Goal: Navigation & Orientation: Understand site structure

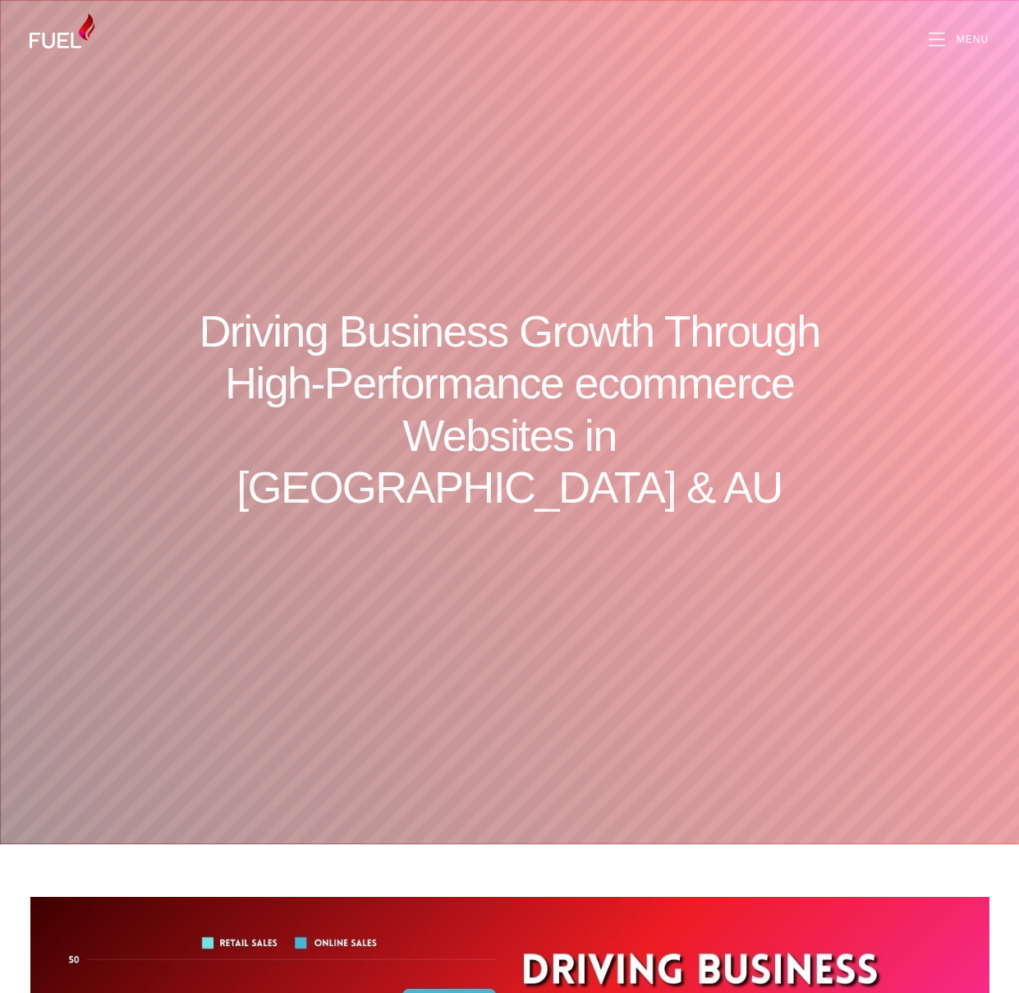
click at [54, 37] on img at bounding box center [63, 30] width 66 height 35
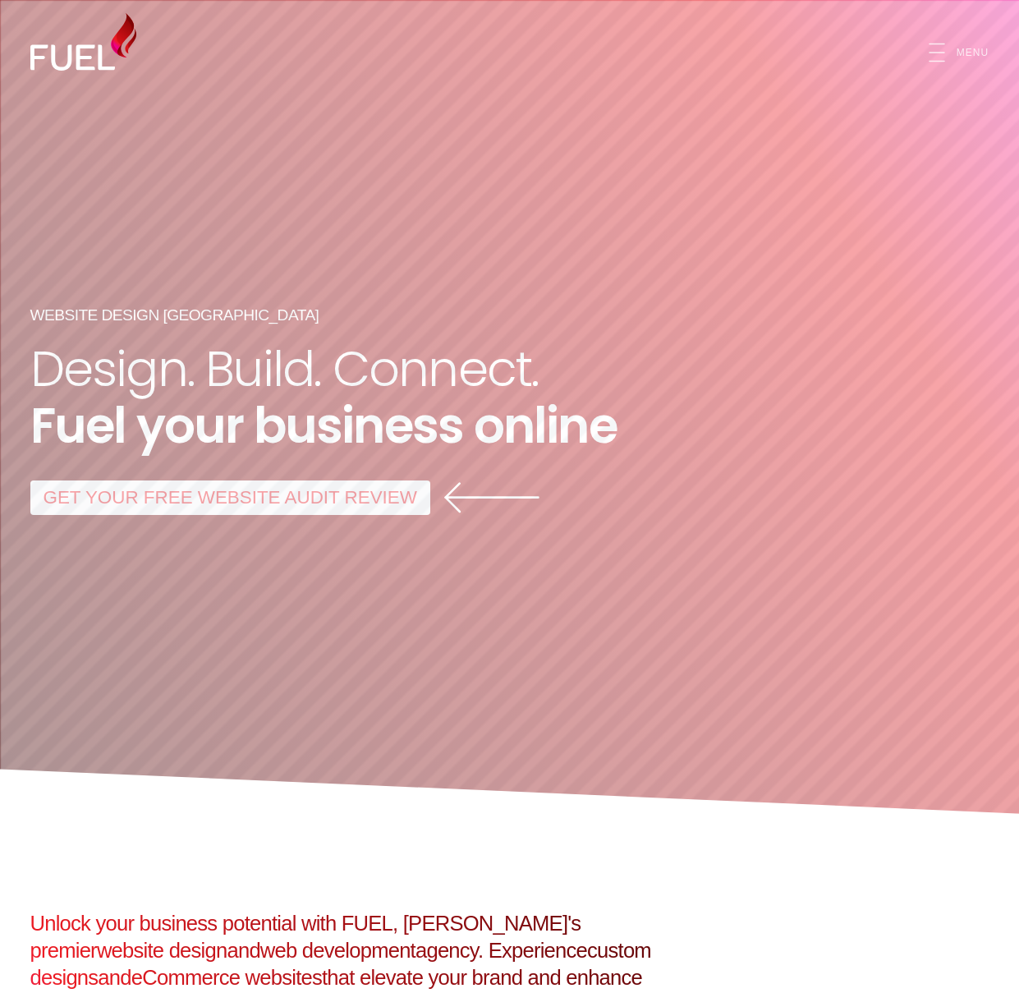
click at [962, 48] on span "Menu" at bounding box center [973, 53] width 32 height 10
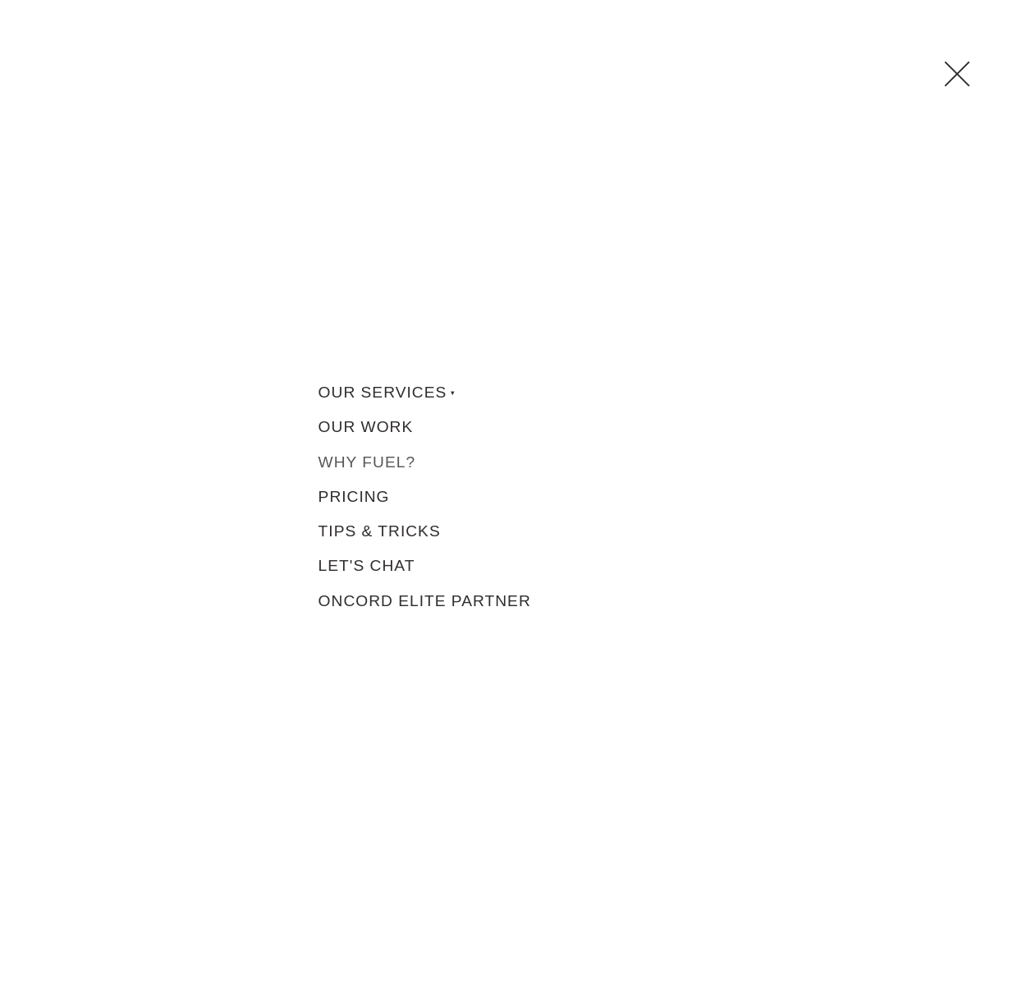
click at [355, 458] on link "Why Fuel?" at bounding box center [515, 461] width 411 height 34
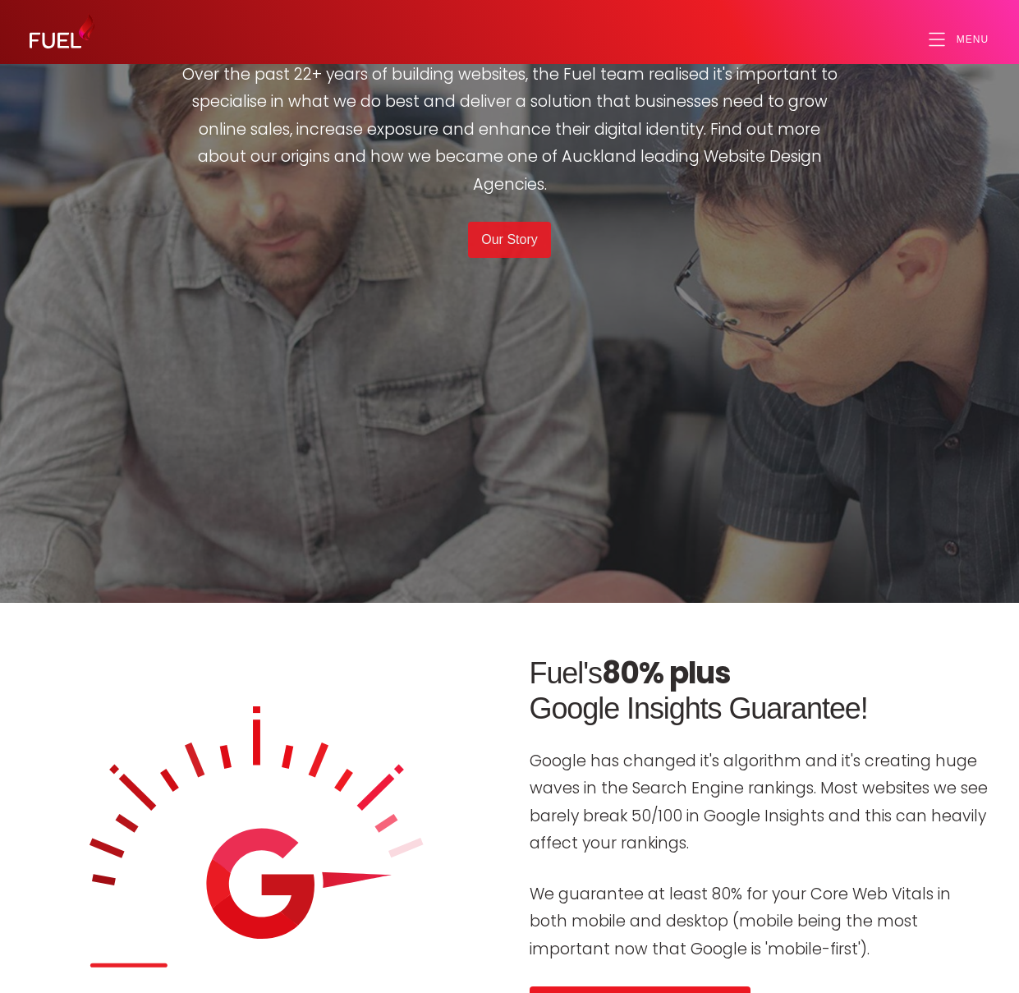
scroll to position [4761, 0]
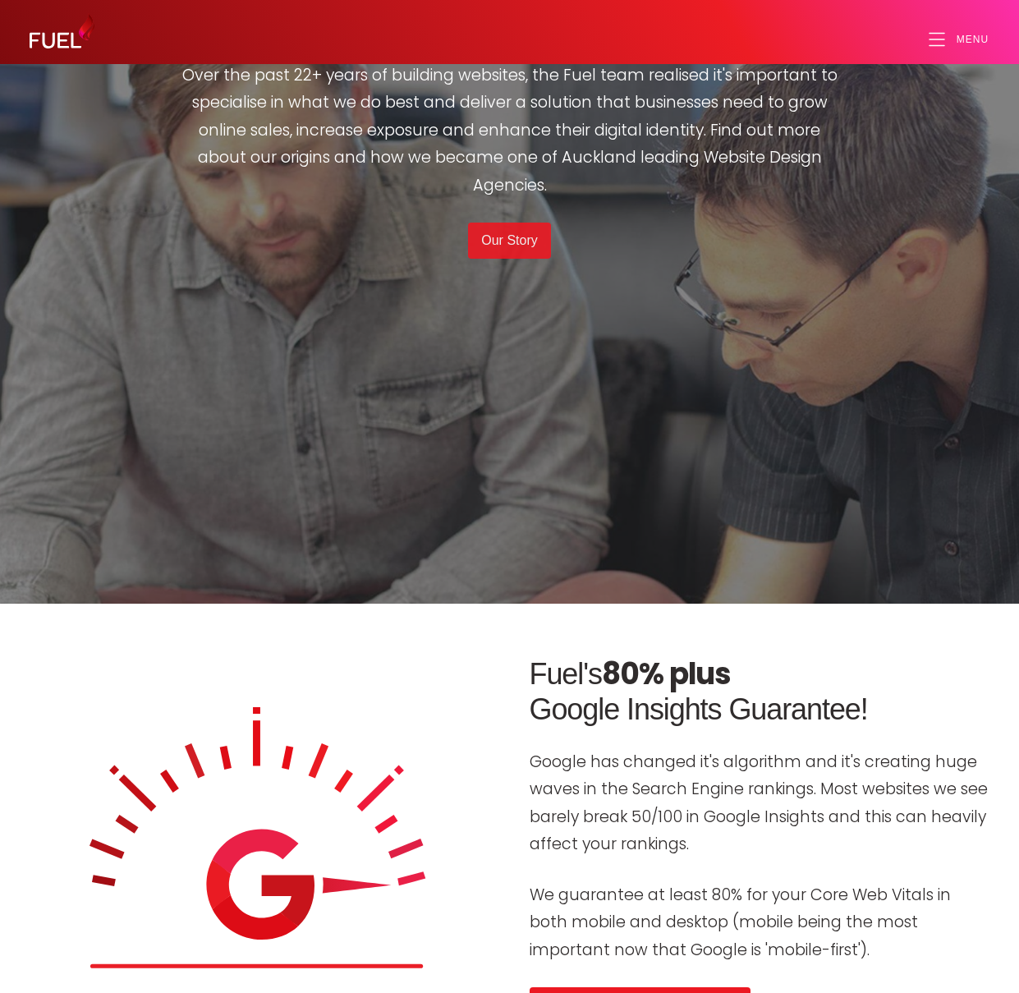
click at [500, 259] on link "Our Story" at bounding box center [509, 241] width 82 height 36
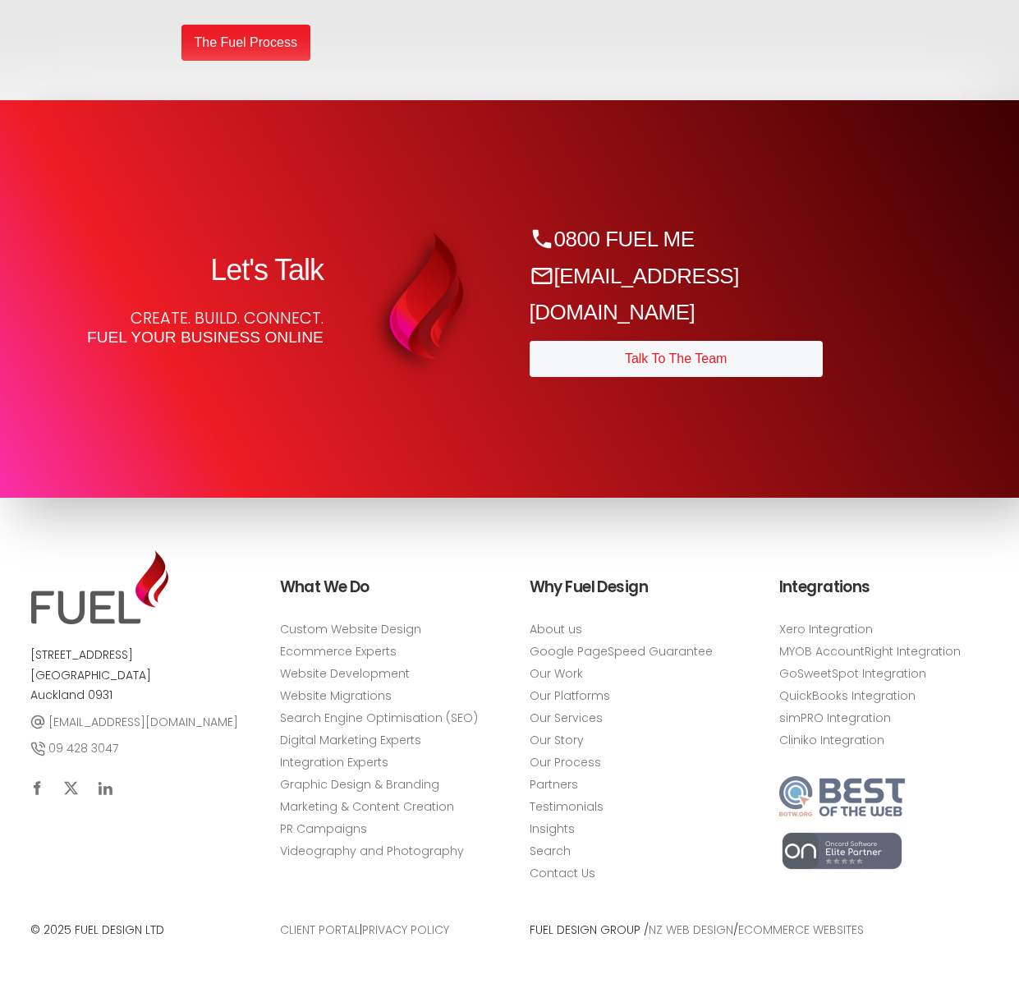
scroll to position [2202, 0]
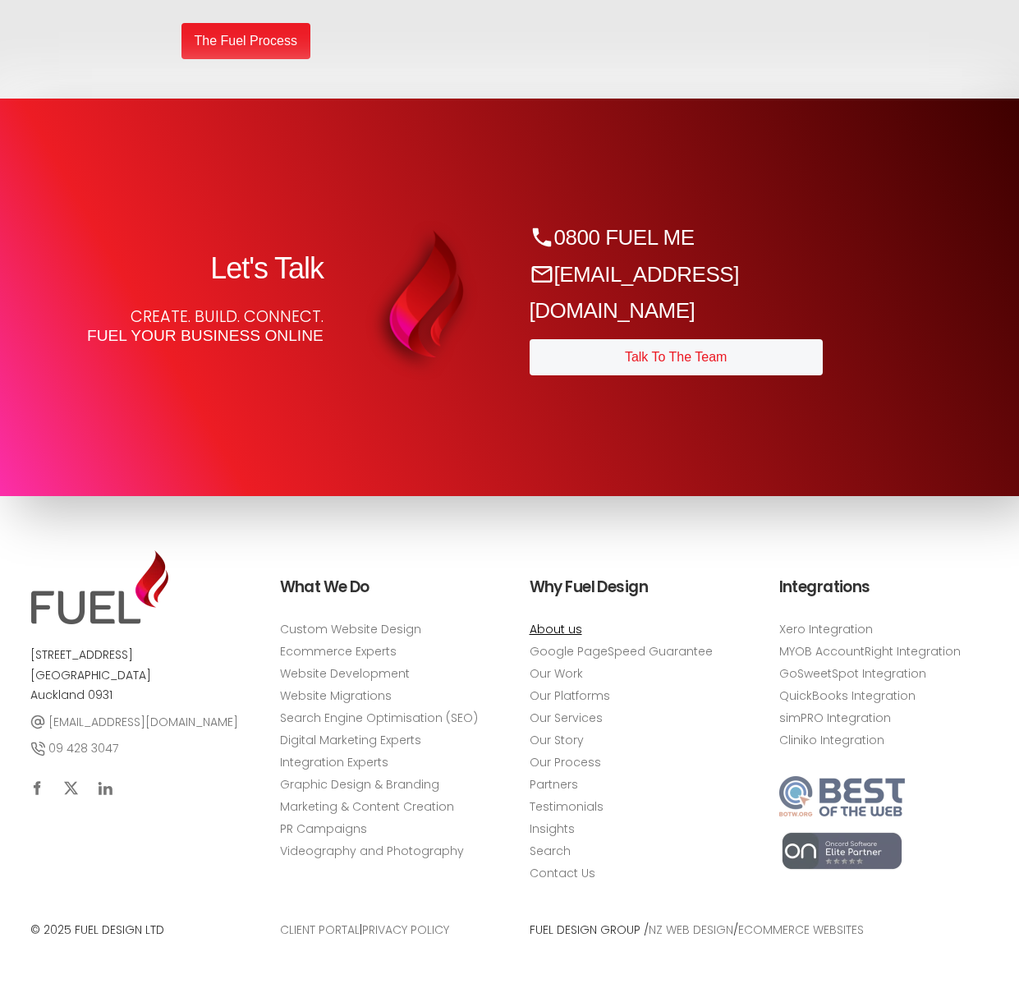
click at [553, 628] on link "About us" at bounding box center [556, 629] width 53 height 17
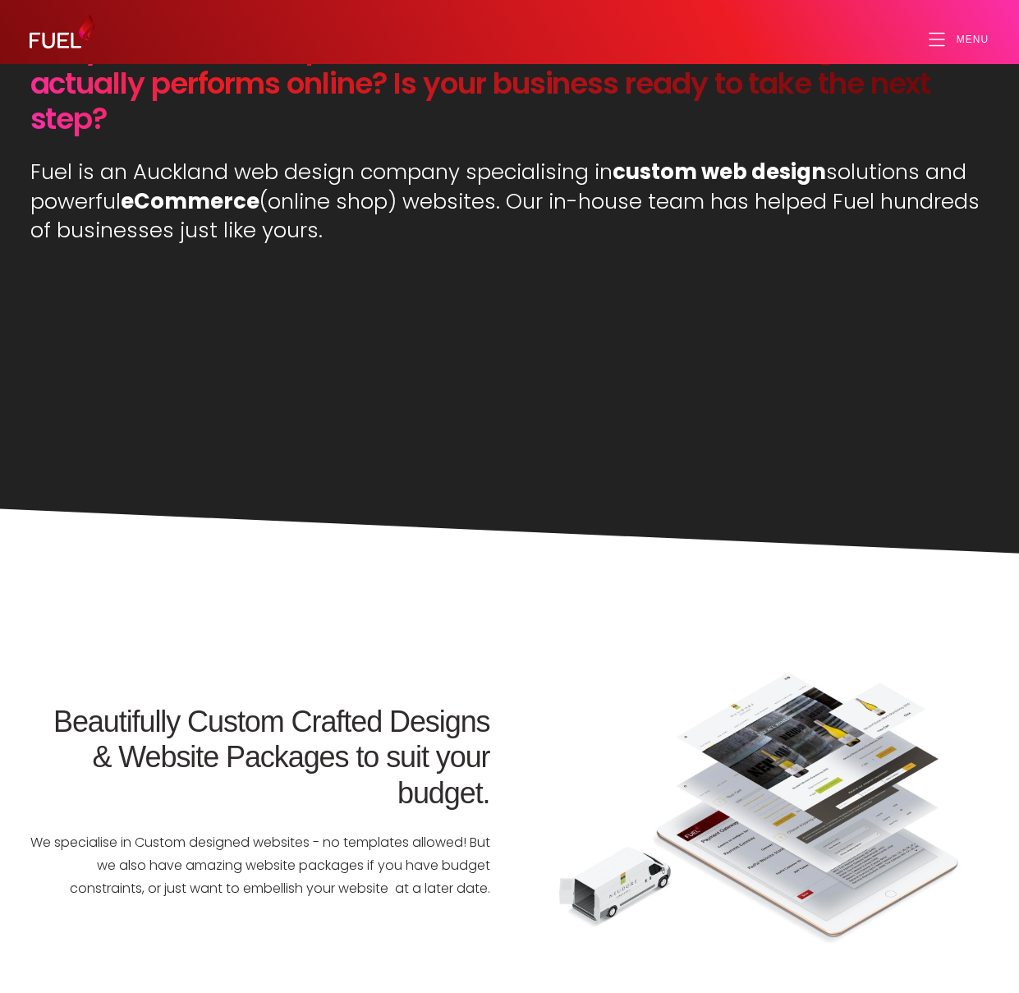
scroll to position [1178, 0]
